Goal: Navigation & Orientation: Find specific page/section

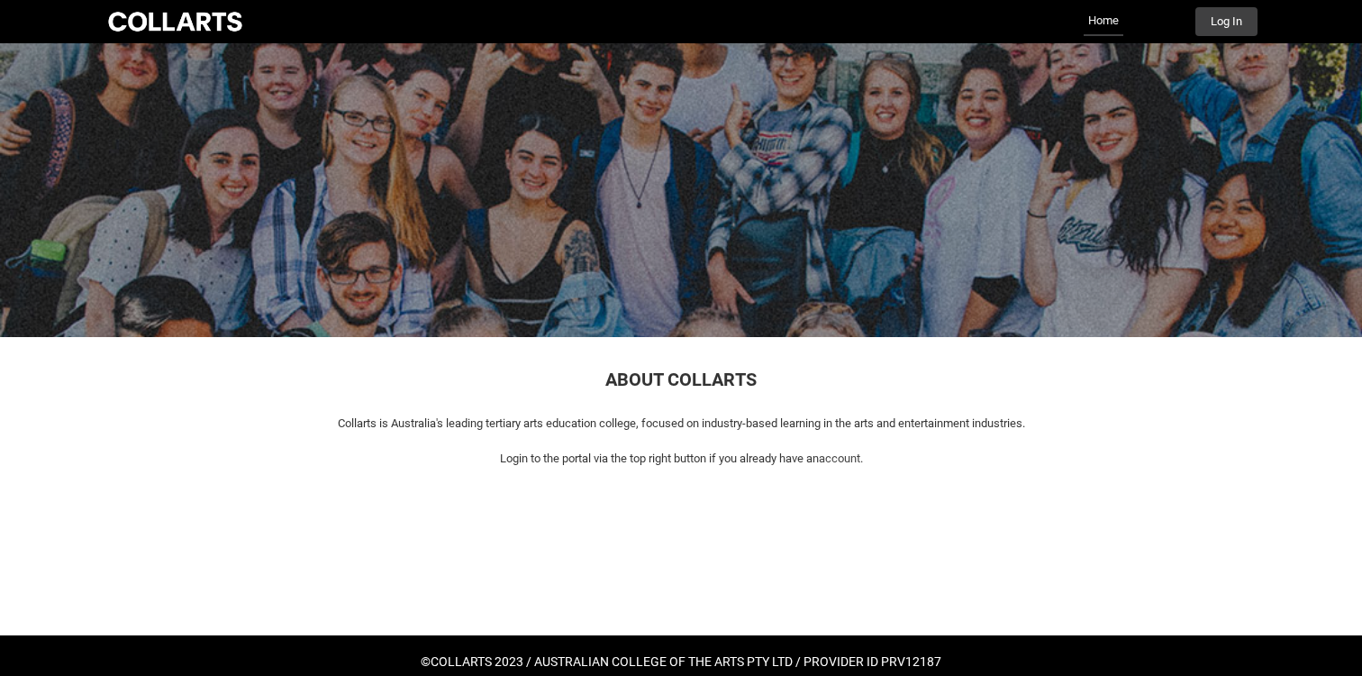
click at [1106, 16] on link "Home" at bounding box center [1104, 21] width 40 height 29
